Goal: Task Accomplishment & Management: Manage account settings

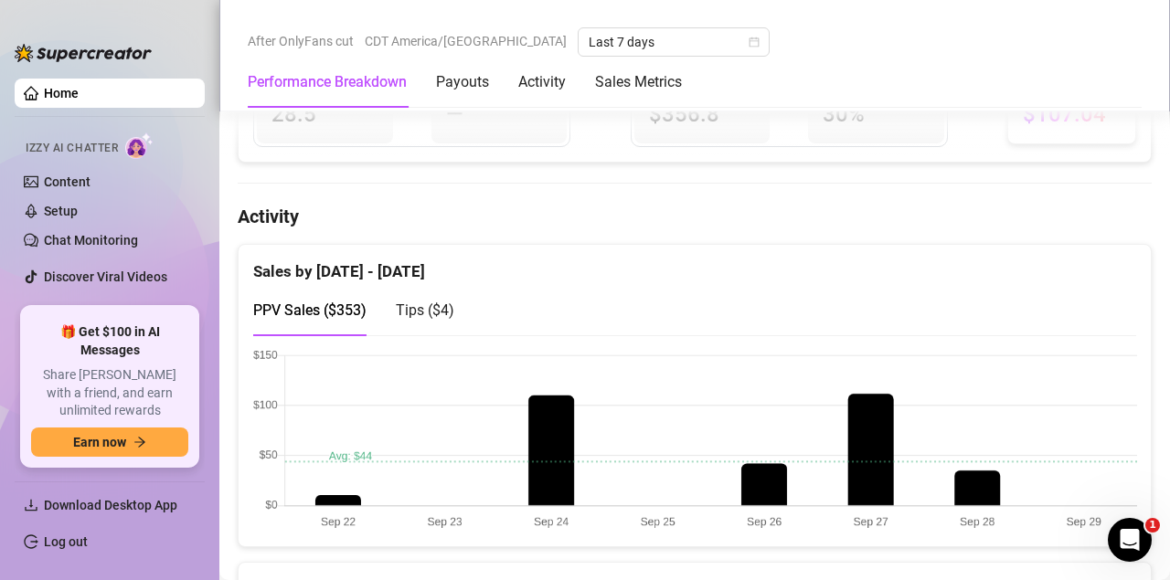
scroll to position [806, 0]
click at [88, 540] on link "Log out" at bounding box center [66, 542] width 44 height 15
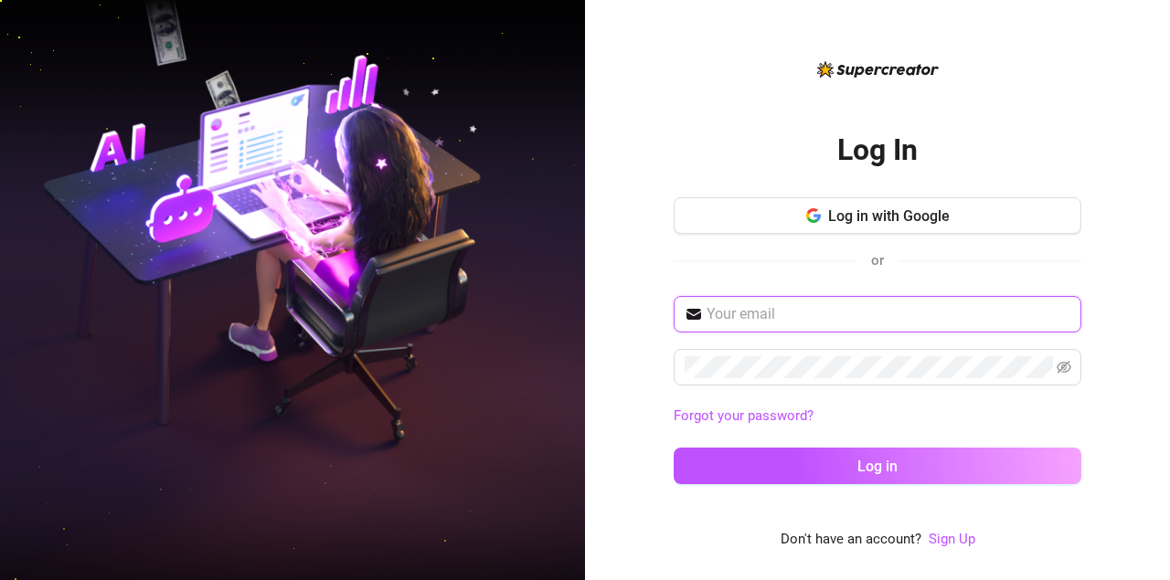
click at [741, 316] on input "text" at bounding box center [888, 314] width 364 height 22
type input "[EMAIL_ADDRESS][DOMAIN_NAME]"
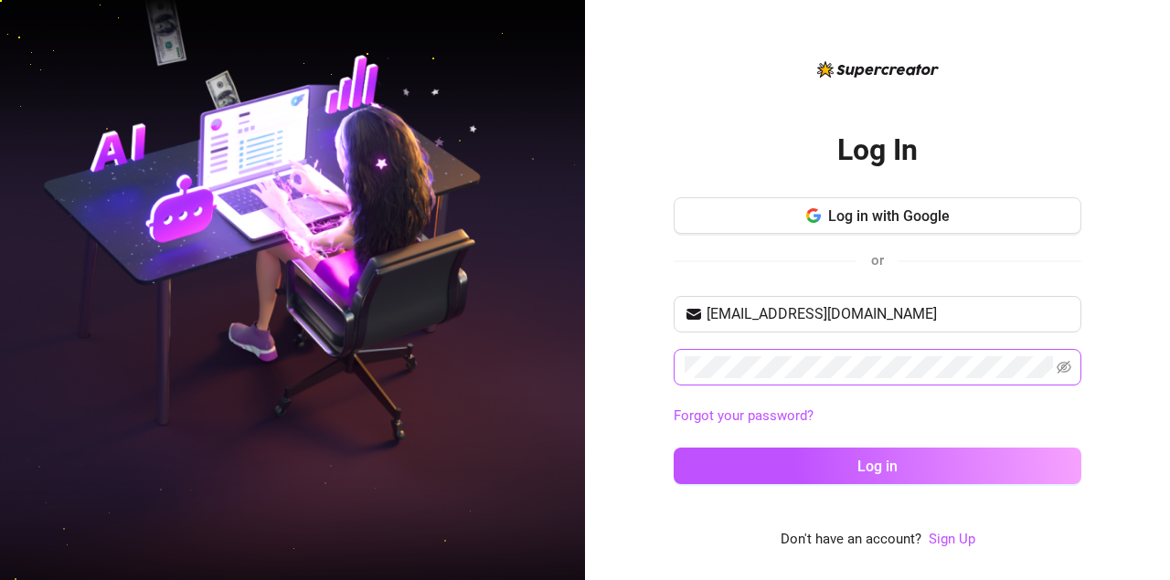
click at [1055, 369] on span at bounding box center [877, 367] width 408 height 37
click at [1061, 369] on icon "eye-invisible" at bounding box center [1063, 367] width 15 height 13
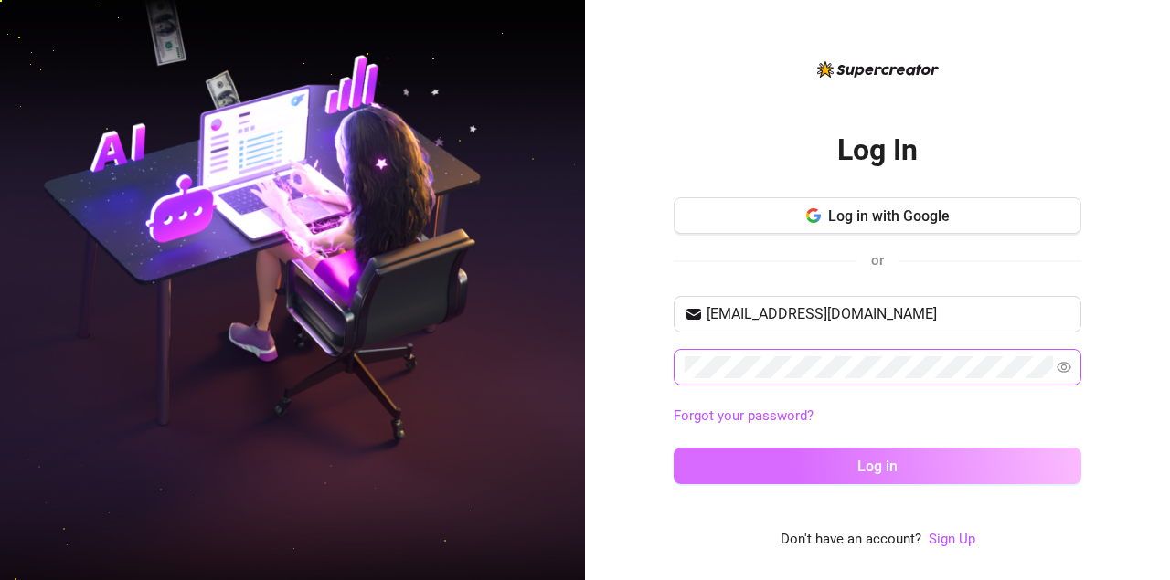
click at [810, 460] on button "Log in" at bounding box center [877, 466] width 408 height 37
